Goal: Task Accomplishment & Management: Manage account settings

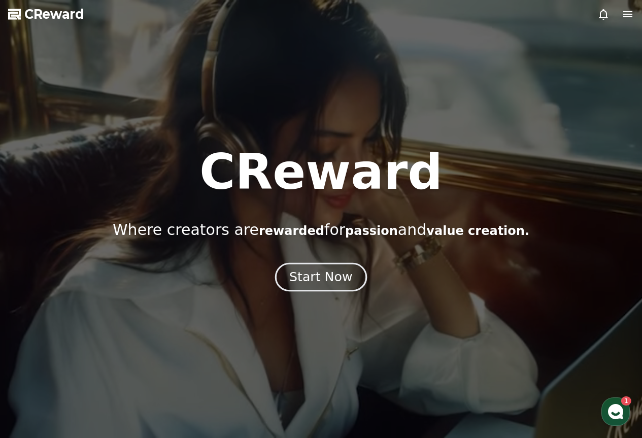
click at [345, 270] on div "Start Now" at bounding box center [320, 276] width 63 height 17
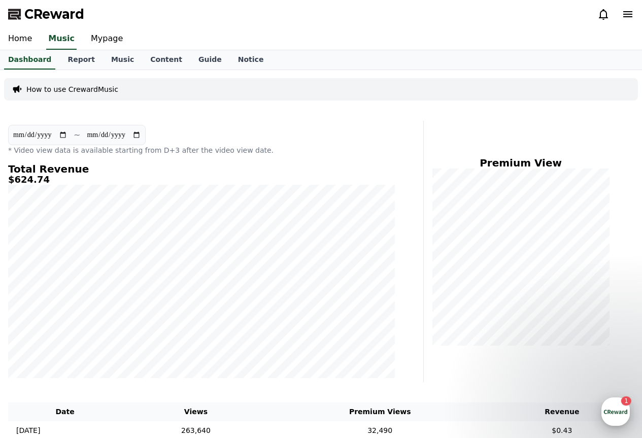
click at [609, 411] on use "button" at bounding box center [615, 411] width 15 height 15
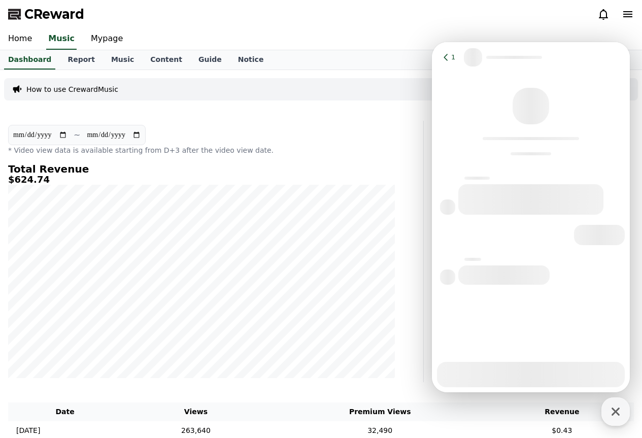
click at [33, 10] on span "CReward" at bounding box center [54, 14] width 60 height 16
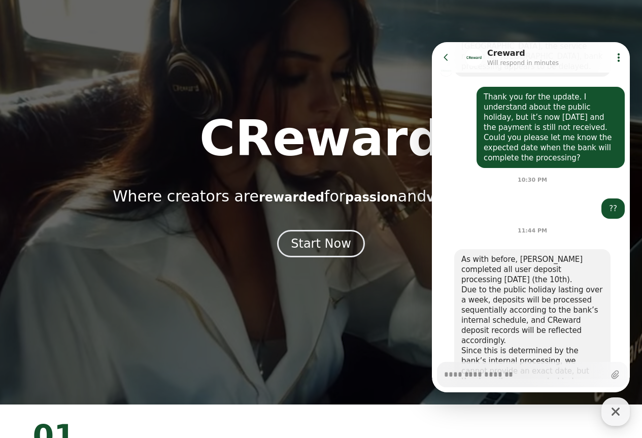
scroll to position [51, 0]
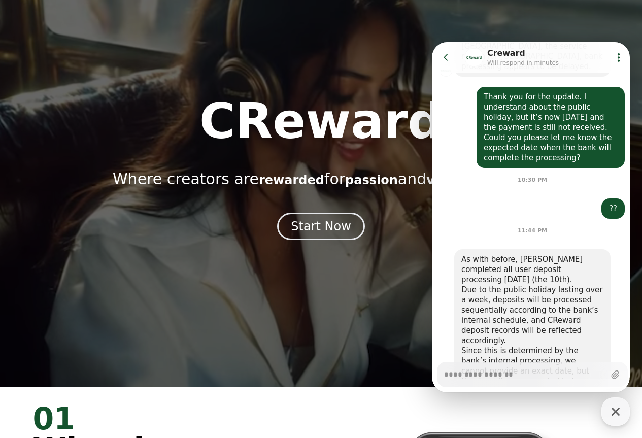
type textarea "*"
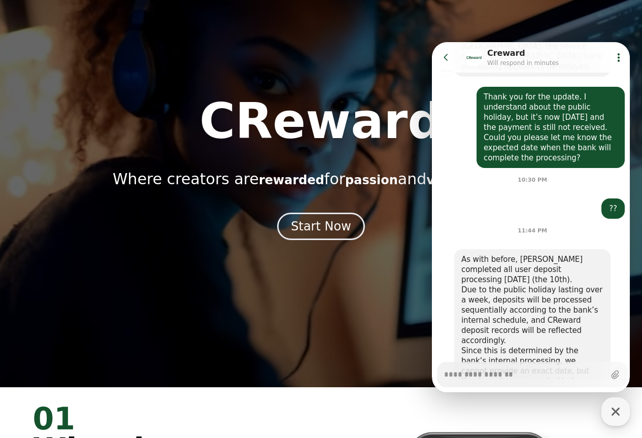
click at [616, 53] on icon at bounding box center [618, 57] width 10 height 10
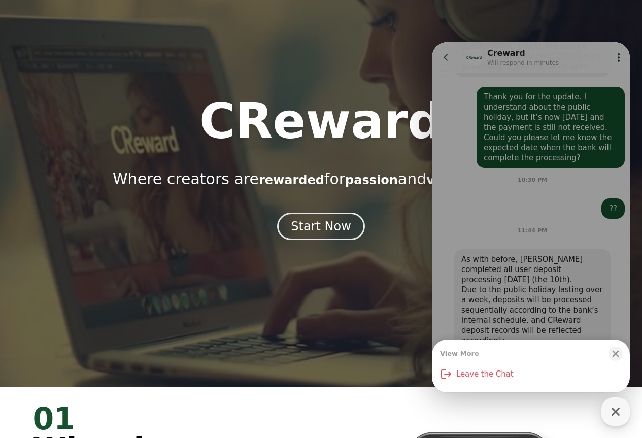
click at [616, 53] on div "View More Close bottom sheet modal Leave the Chat" at bounding box center [531, 217] width 198 height 350
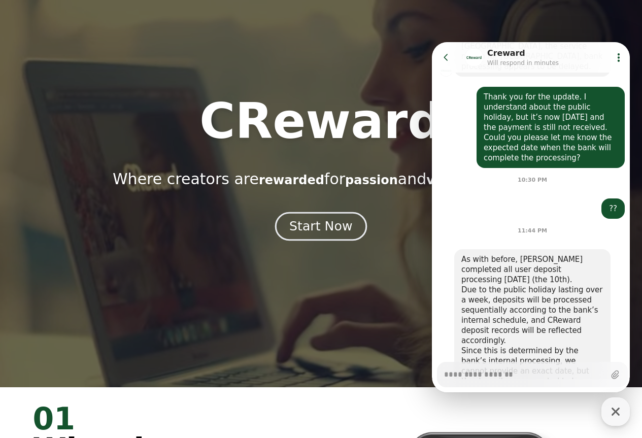
click at [337, 223] on div "Start Now" at bounding box center [320, 226] width 63 height 17
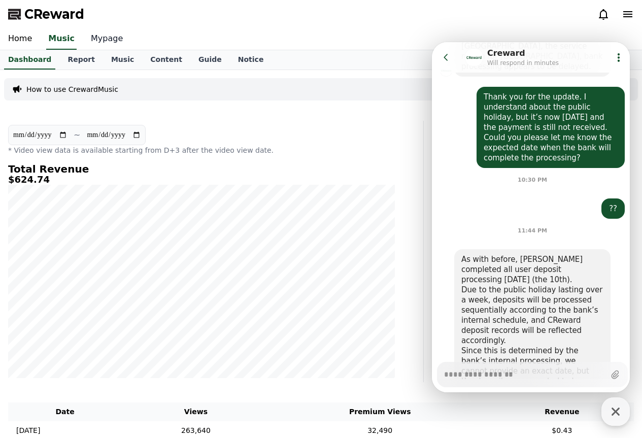
click at [94, 43] on link "Mypage" at bounding box center [107, 38] width 48 height 21
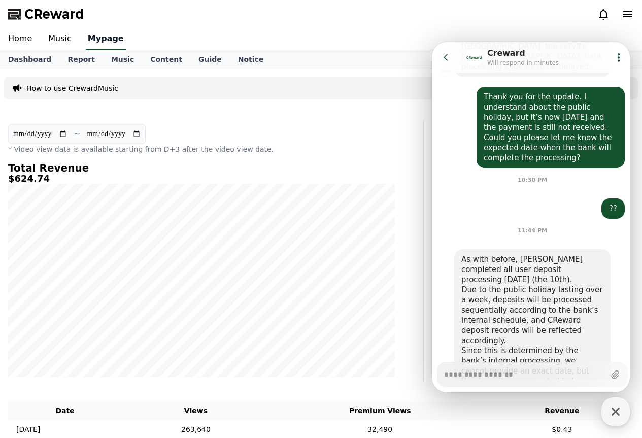
select select "**********"
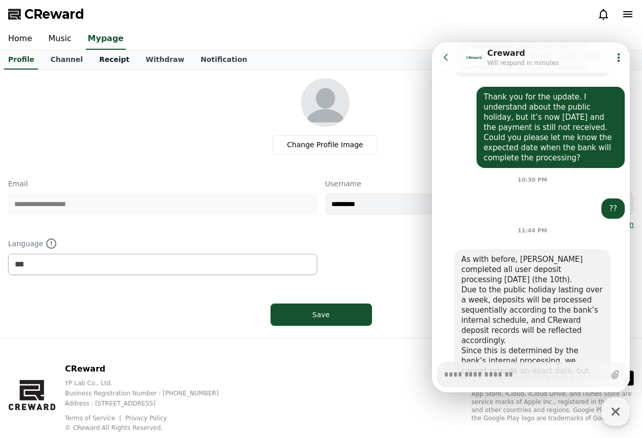
click at [107, 59] on link "Receipt" at bounding box center [114, 59] width 47 height 19
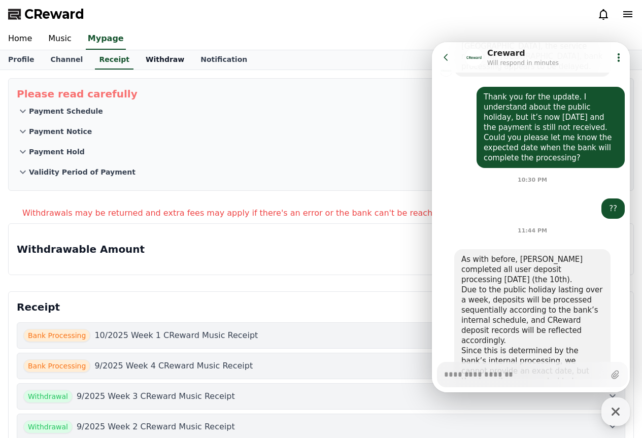
click at [151, 60] on link "Withdraw" at bounding box center [164, 59] width 55 height 19
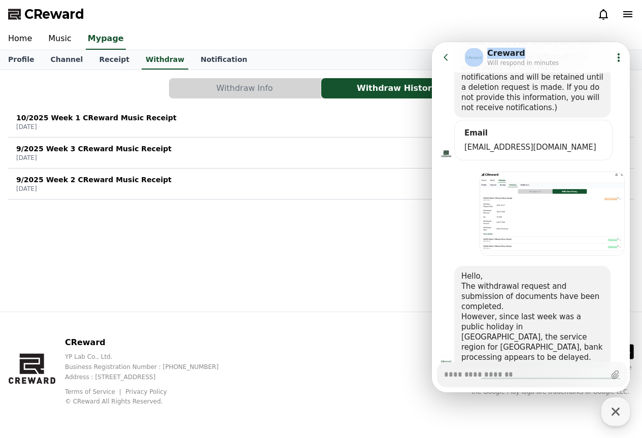
drag, startPoint x: 546, startPoint y: 48, endPoint x: 814, endPoint y: 81, distance: 269.8
click at [432, 42] on html "Go to previous page Chat Room Creward Will respond in minutes Show userchat act…" at bounding box center [531, 42] width 198 height 0
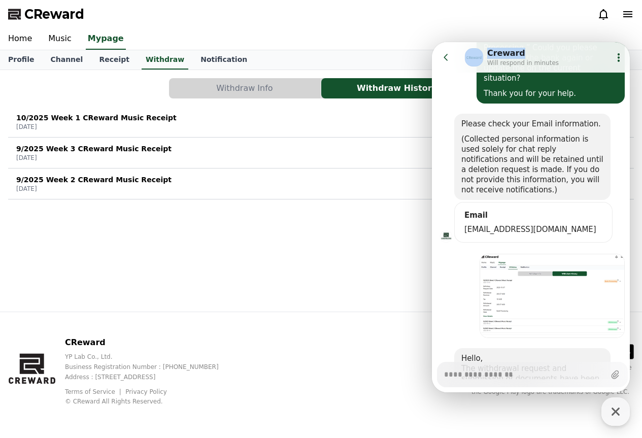
click at [450, 55] on icon at bounding box center [446, 57] width 10 height 10
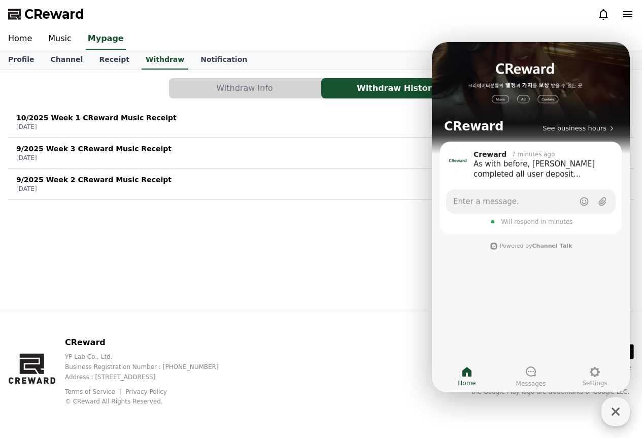
click at [614, 403] on icon "button" at bounding box center [615, 411] width 18 height 18
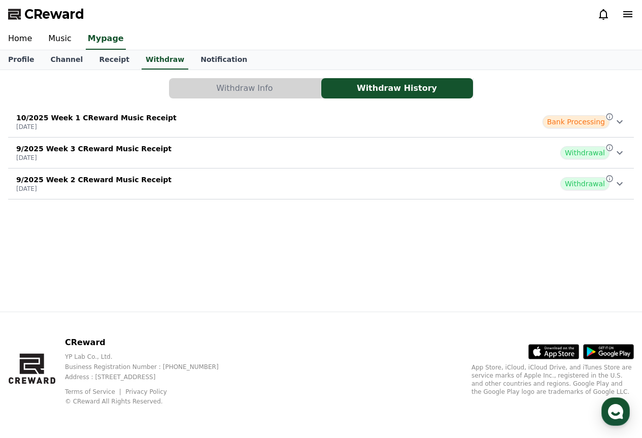
click at [567, 125] on span "Bank Processing" at bounding box center [575, 121] width 67 height 13
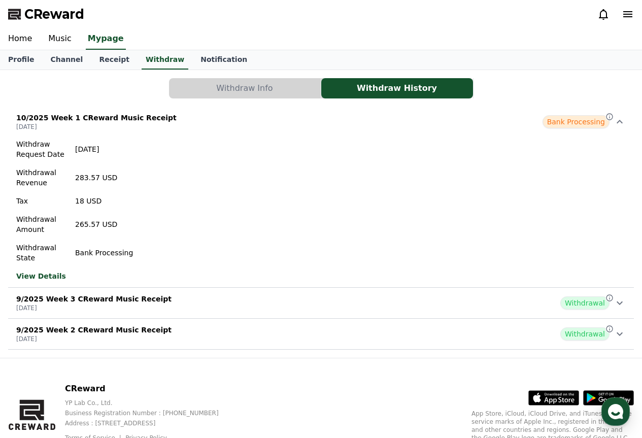
click at [53, 276] on link "View Details" at bounding box center [74, 276] width 117 height 10
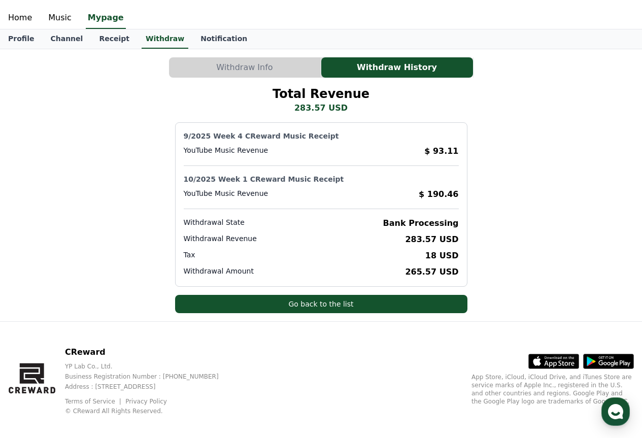
scroll to position [30, 0]
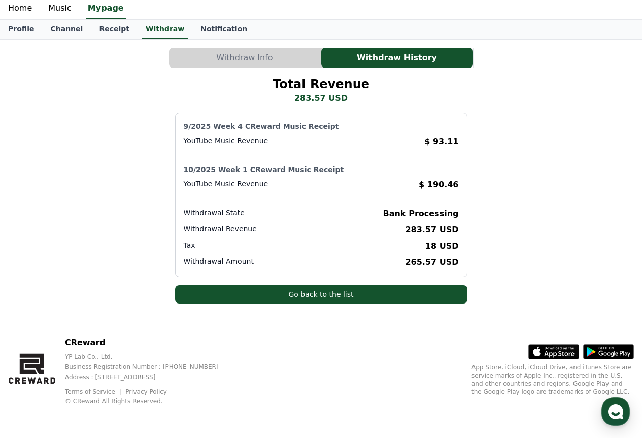
click at [528, 204] on div "Total Revenue 283.57 USD 9/2025 Week 4 CReward Music Receipt YouTube Music Reve…" at bounding box center [320, 189] width 625 height 227
click at [611, 408] on use "button" at bounding box center [615, 411] width 15 height 15
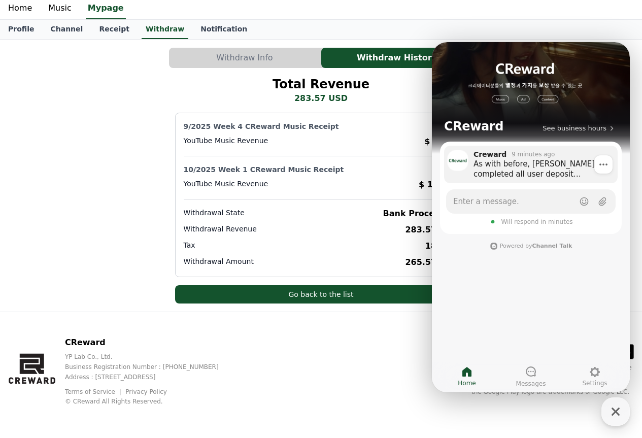
click at [536, 174] on div "As with before, [PERSON_NAME] completed all user deposit processing [DATE] (the…" at bounding box center [541, 169] width 137 height 20
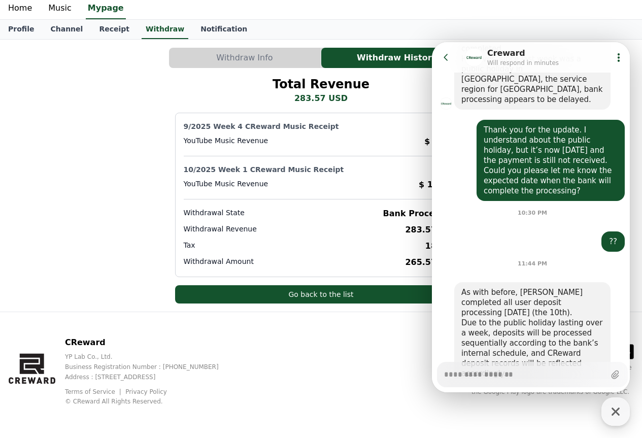
scroll to position [565, 0]
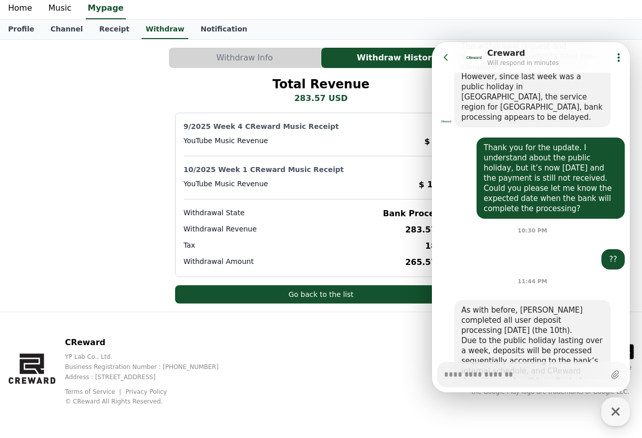
type textarea "*"
drag, startPoint x: 545, startPoint y: 51, endPoint x: 564, endPoint y: 57, distance: 19.6
click at [564, 57] on div "Chat Room Creward Will respond in minutes" at bounding box center [534, 57] width 140 height 20
click at [447, 49] on button "Go to previous page" at bounding box center [450, 57] width 27 height 20
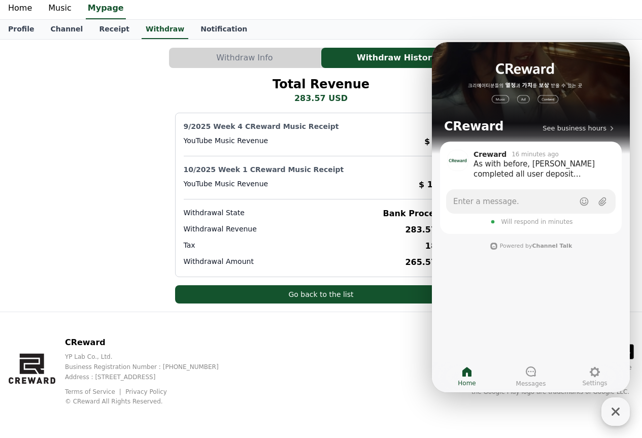
click at [612, 412] on icon "button" at bounding box center [615, 411] width 18 height 18
